Goal: Book appointment/travel/reservation

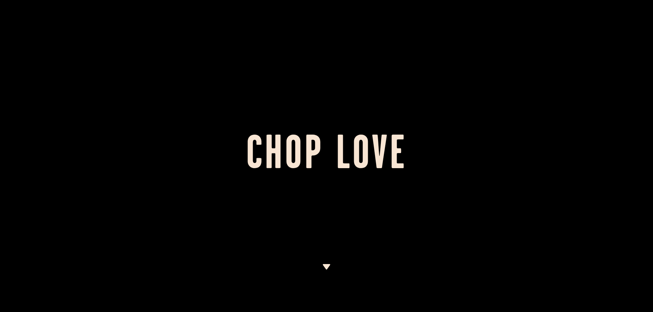
click at [331, 191] on div at bounding box center [326, 156] width 653 height 312
click at [315, 159] on h1 "Chop Love" at bounding box center [326, 156] width 653 height 38
click at [330, 265] on img at bounding box center [326, 266] width 9 height 5
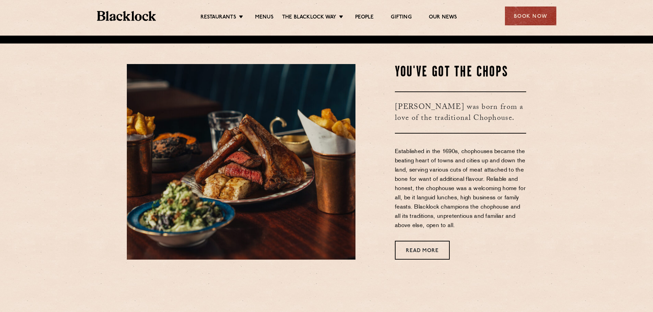
scroll to position [277, 0]
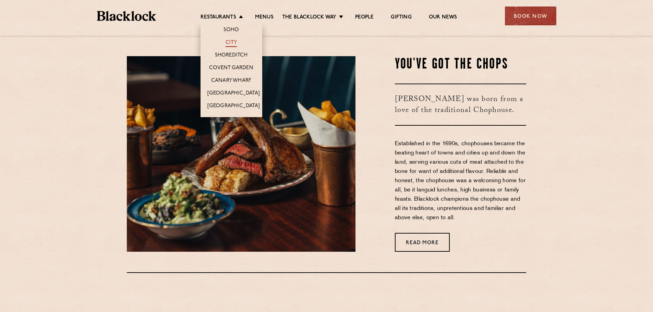
click at [232, 43] on link "City" at bounding box center [232, 43] width 12 height 8
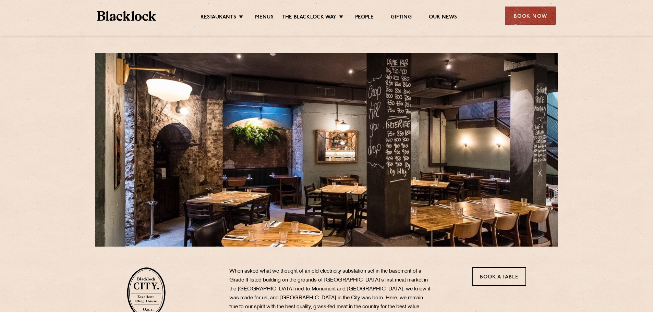
click at [241, 13] on ul "Restaurants Soho City Shoreditch Covent Garden Canary Wharf Manchester Birmingh…" at bounding box center [328, 16] width 345 height 11
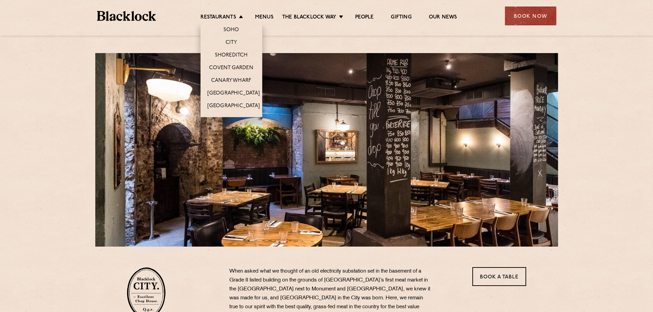
click at [234, 63] on li "Covent Garden" at bounding box center [231, 67] width 62 height 13
click at [234, 68] on link "Covent Garden" at bounding box center [231, 69] width 44 height 8
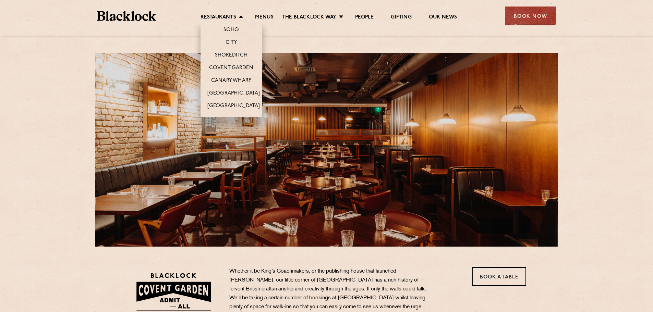
click at [234, 47] on li "City" at bounding box center [231, 42] width 62 height 13
click at [234, 42] on link "City" at bounding box center [232, 43] width 12 height 8
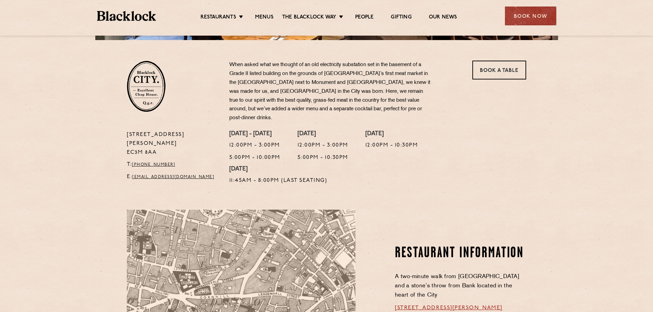
scroll to position [206, 0]
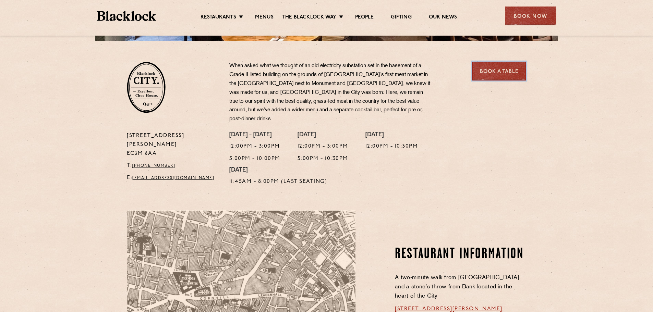
click at [485, 73] on link "Book a Table" at bounding box center [499, 71] width 54 height 19
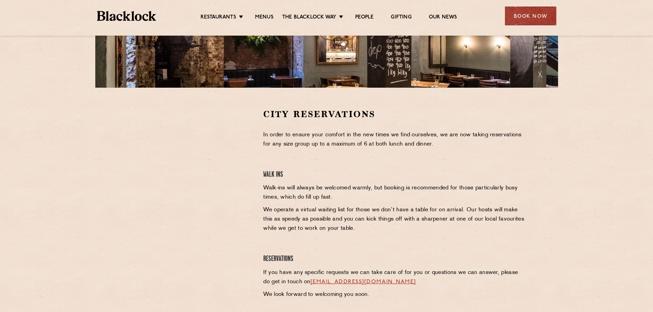
scroll to position [171, 0]
